Goal: Find specific page/section: Find specific page/section

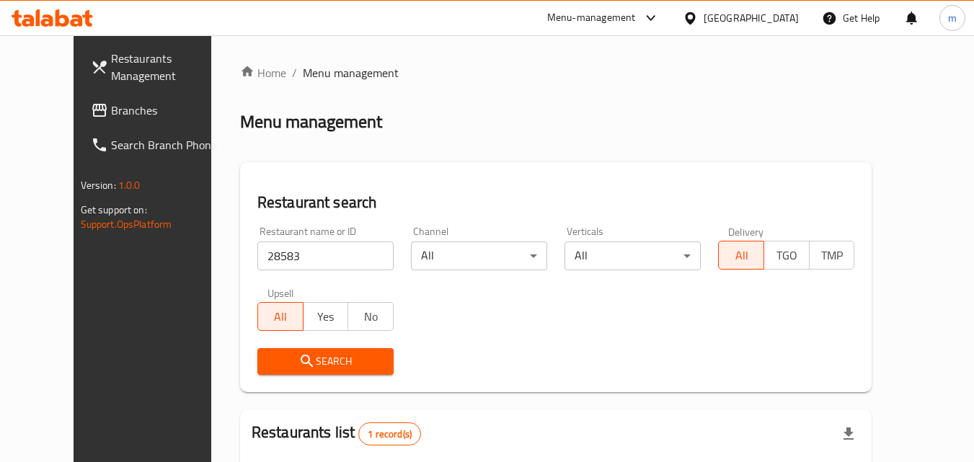
scroll to position [144, 0]
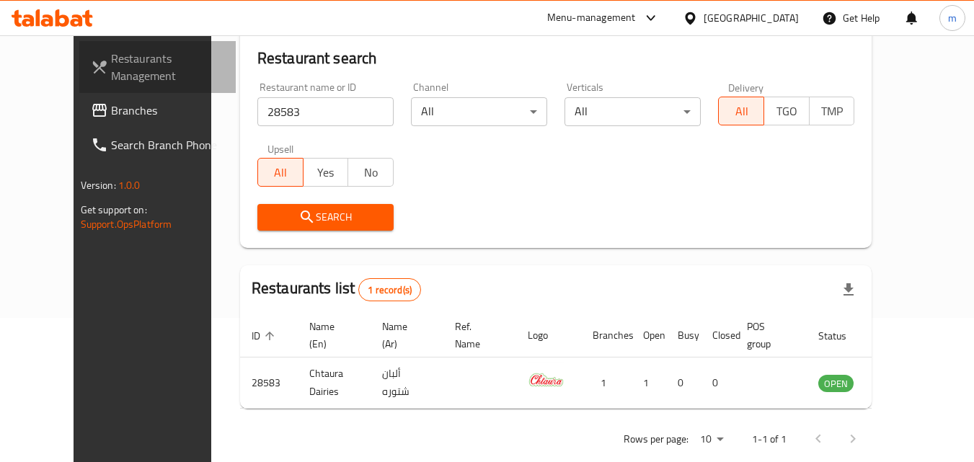
click at [125, 70] on span "Restaurants Management" at bounding box center [168, 67] width 114 height 35
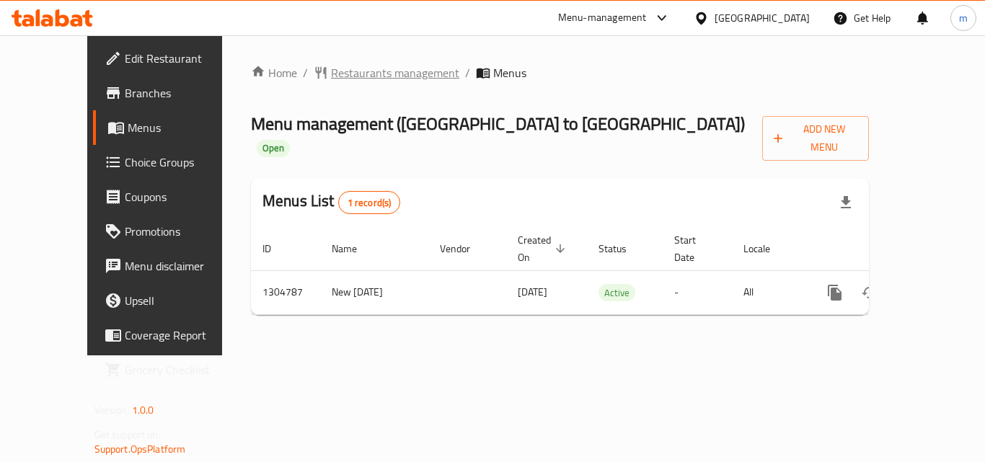
click at [331, 78] on span "Restaurants management" at bounding box center [395, 72] width 128 height 17
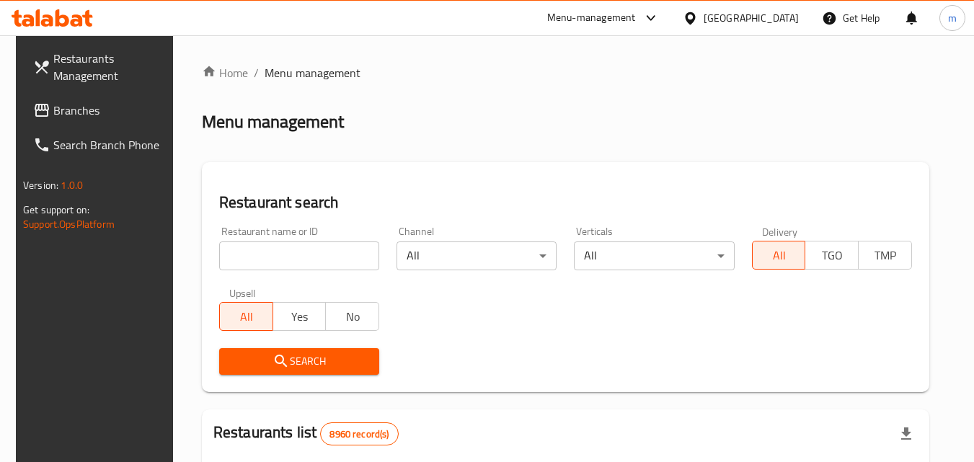
click at [291, 253] on input "search" at bounding box center [299, 256] width 160 height 29
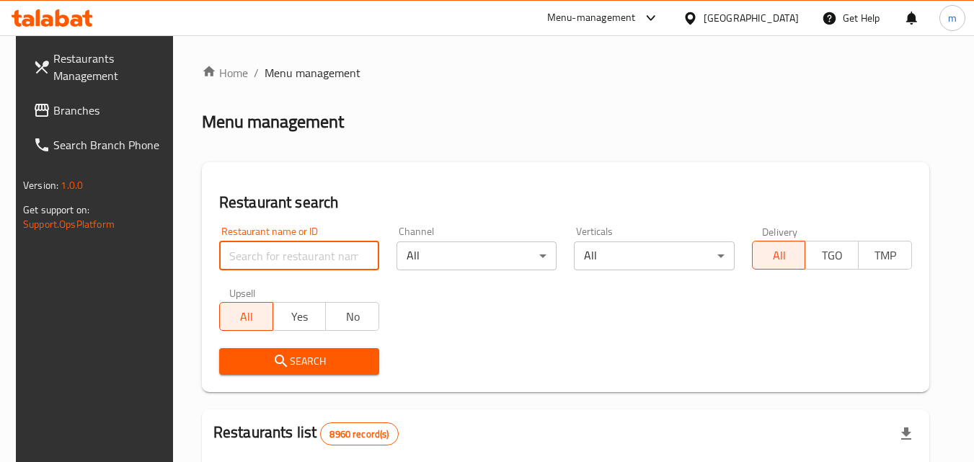
paste input "703418"
type input "703418"
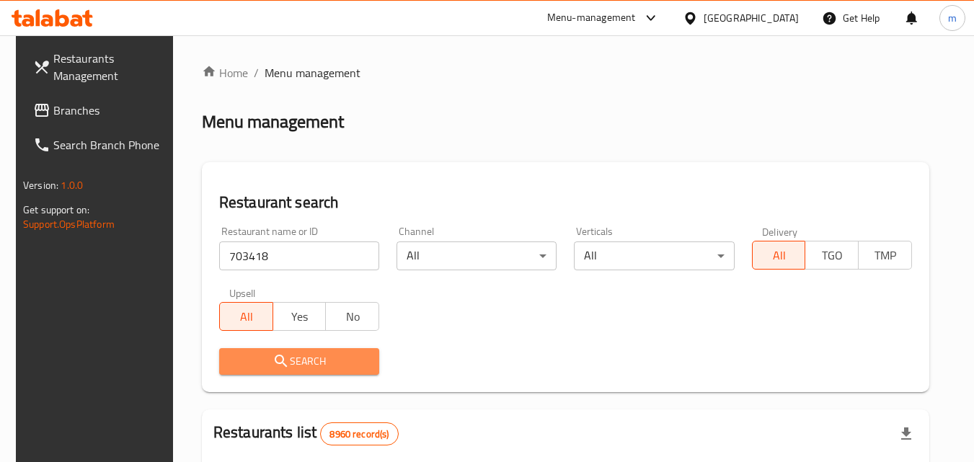
click at [253, 364] on span "Search" at bounding box center [299, 362] width 137 height 18
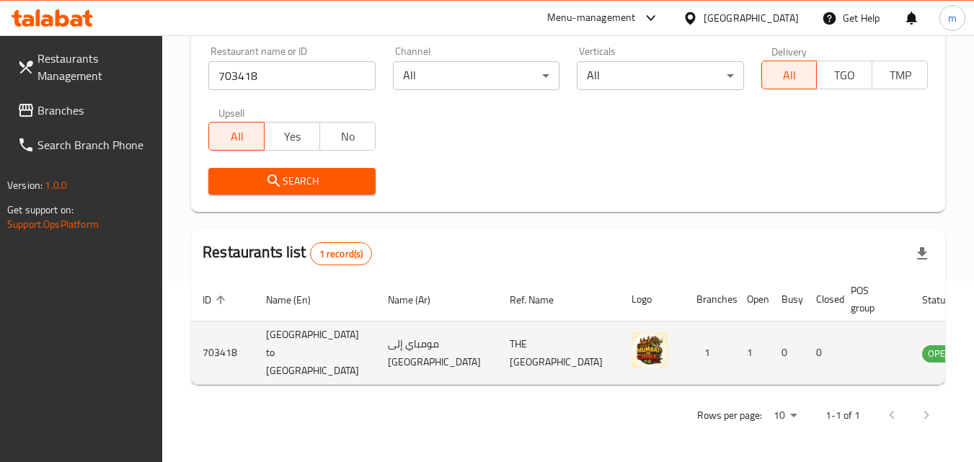
scroll to position [181, 0]
